Goal: Answer question/provide support: Share knowledge or assist other users

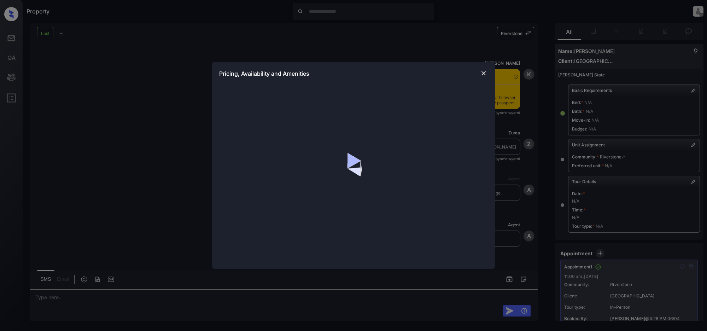
scroll to position [1100, 0]
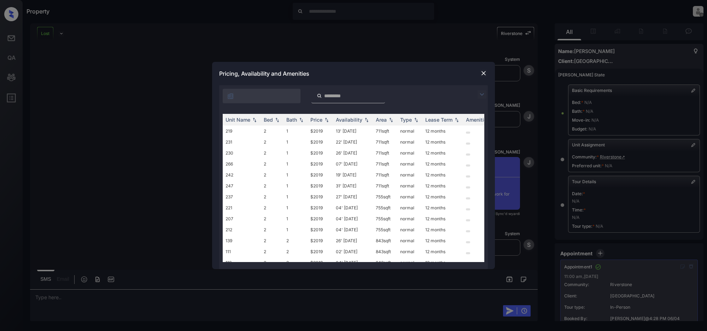
click at [482, 94] on img at bounding box center [482, 94] width 8 height 8
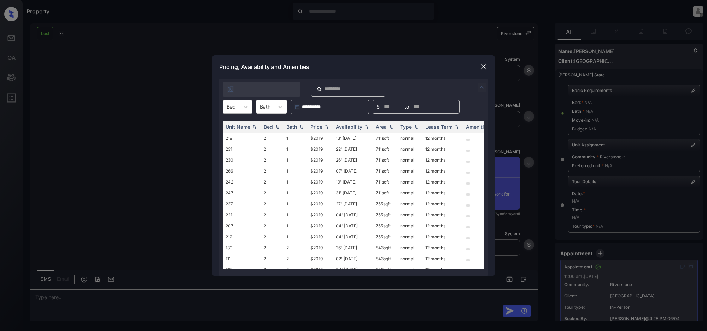
click at [237, 106] on div "Bed" at bounding box center [231, 106] width 16 height 10
click at [485, 65] on img at bounding box center [483, 66] width 7 height 7
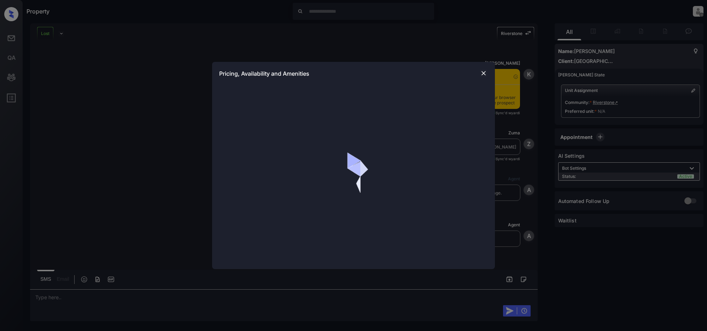
scroll to position [1722, 0]
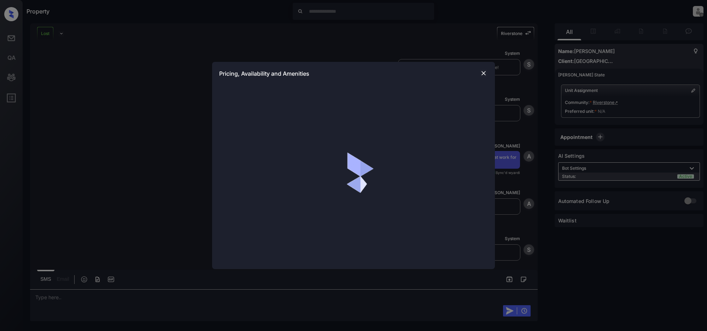
click at [484, 73] on img at bounding box center [483, 73] width 7 height 7
